Goal: Task Accomplishment & Management: Manage account settings

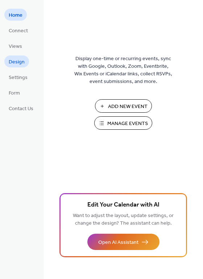
click at [19, 60] on span "Design" at bounding box center [17, 62] width 16 height 8
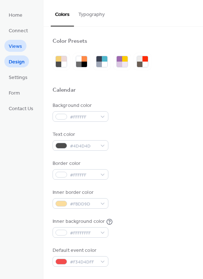
click at [11, 45] on span "Views" at bounding box center [15, 47] width 13 height 8
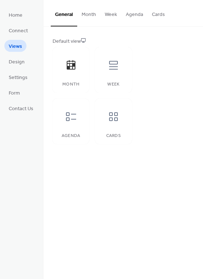
click at [89, 14] on button "Month" at bounding box center [88, 13] width 23 height 26
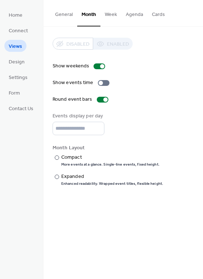
click at [111, 14] on button "Week" at bounding box center [110, 13] width 21 height 26
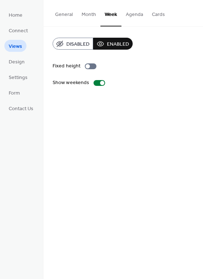
click at [61, 13] on button "General" at bounding box center [64, 13] width 26 height 26
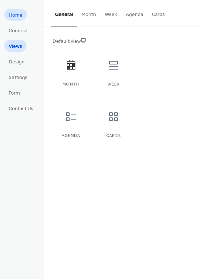
click at [15, 17] on span "Home" at bounding box center [16, 16] width 14 height 8
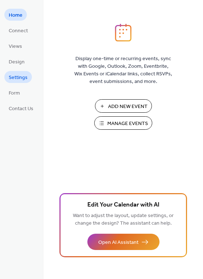
click at [16, 80] on span "Settings" at bounding box center [18, 78] width 19 height 8
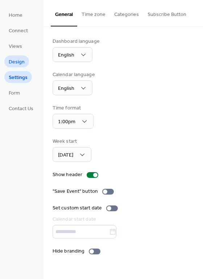
click at [19, 59] on span "Design" at bounding box center [17, 62] width 16 height 8
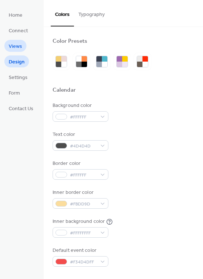
click at [18, 48] on span "Views" at bounding box center [15, 47] width 13 height 8
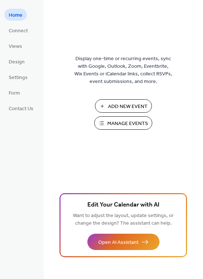
click at [118, 123] on span "Manage Events" at bounding box center [127, 124] width 41 height 8
